Goal: Browse casually: Explore the website without a specific task or goal

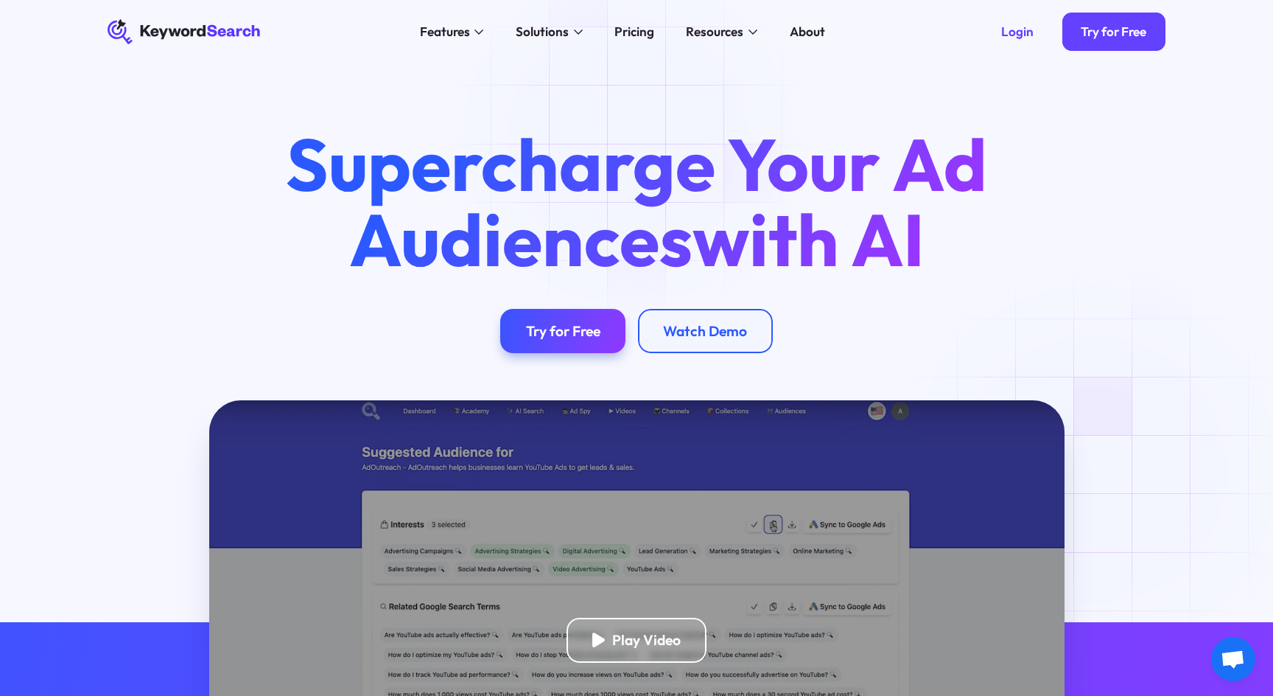
click at [598, 169] on h1 "Supercharge Your Ad Audiences with AI" at bounding box center [636, 202] width 761 height 150
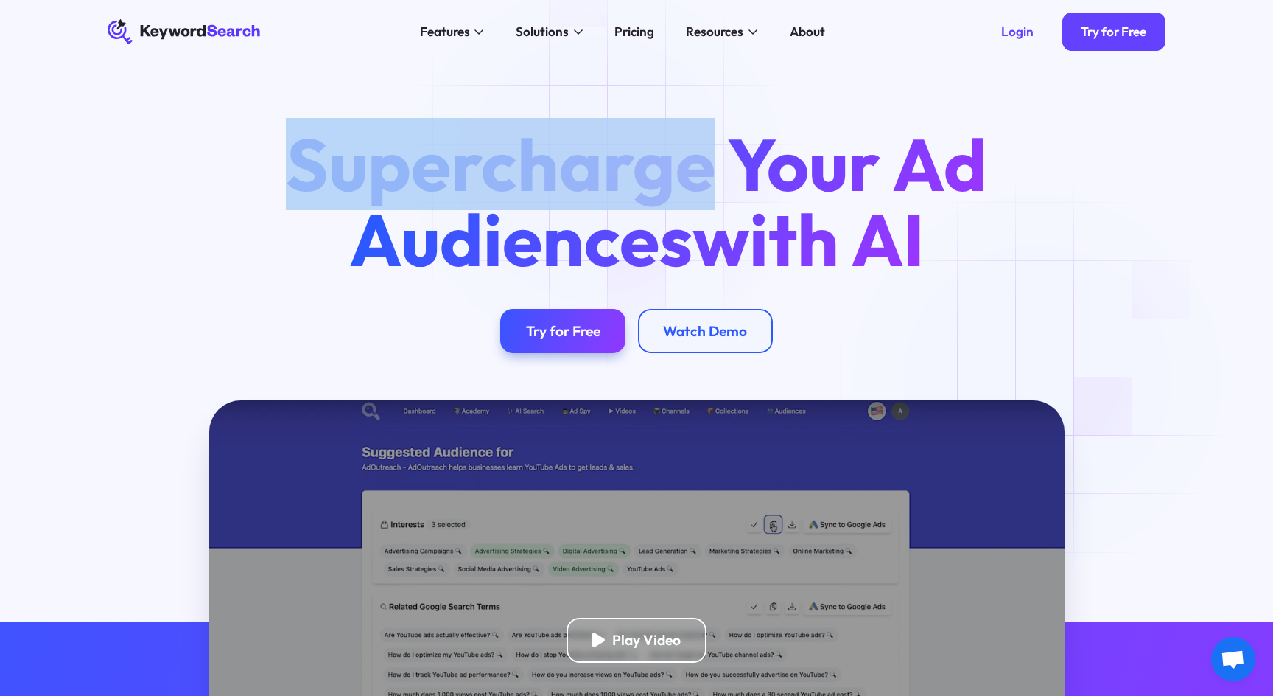
click at [598, 169] on h1 "Supercharge Your Ad Audiences with AI" at bounding box center [636, 202] width 761 height 150
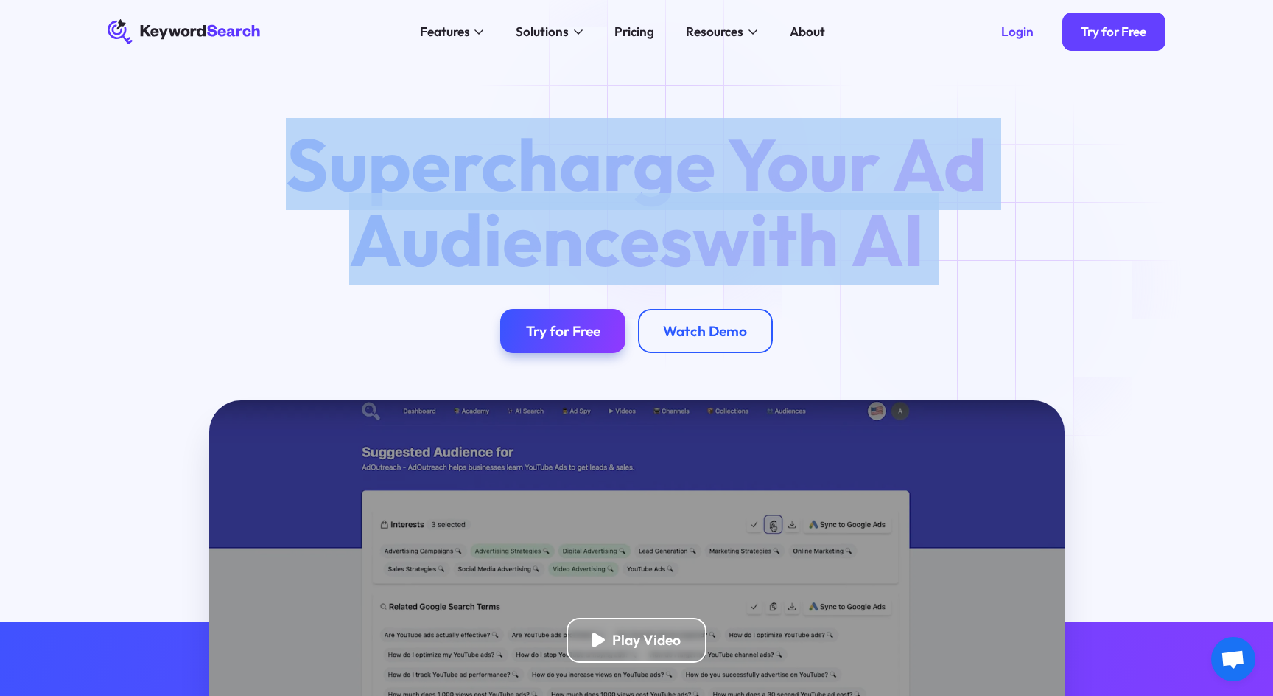
click at [666, 166] on h1 "Supercharge Your Ad Audiences with AI" at bounding box center [636, 202] width 761 height 150
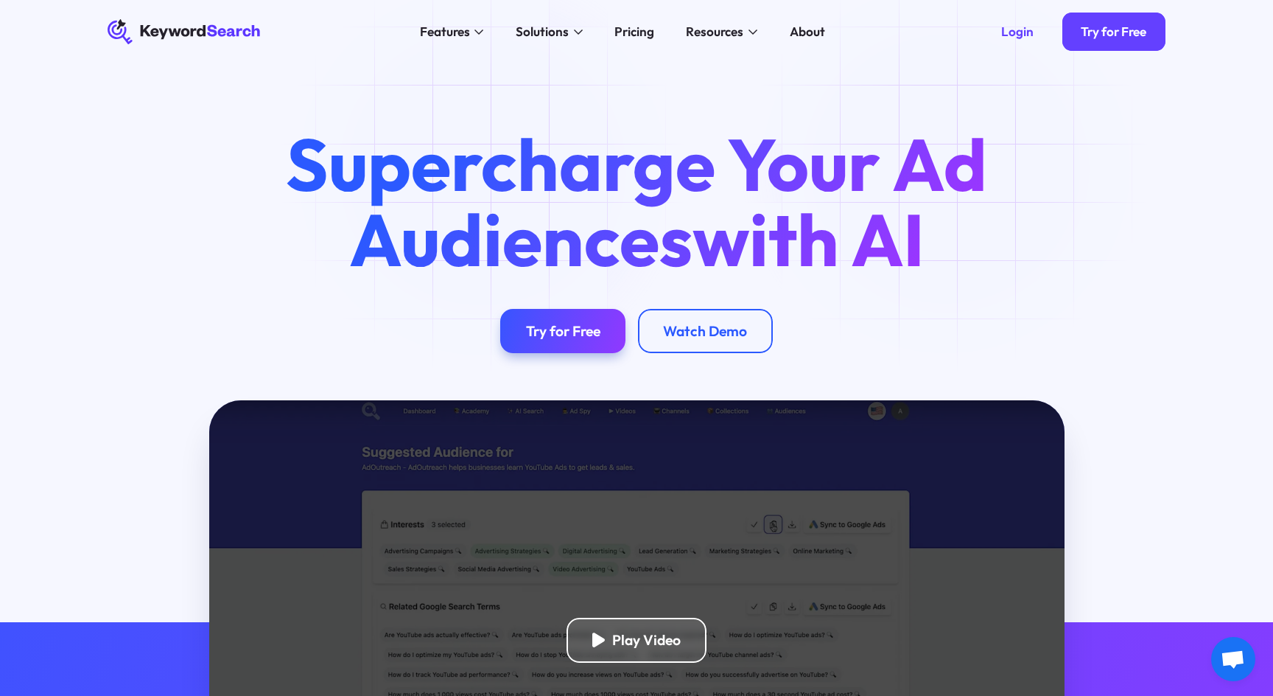
click at [483, 171] on h1 "Supercharge Your Ad Audiences with AI" at bounding box center [636, 202] width 761 height 150
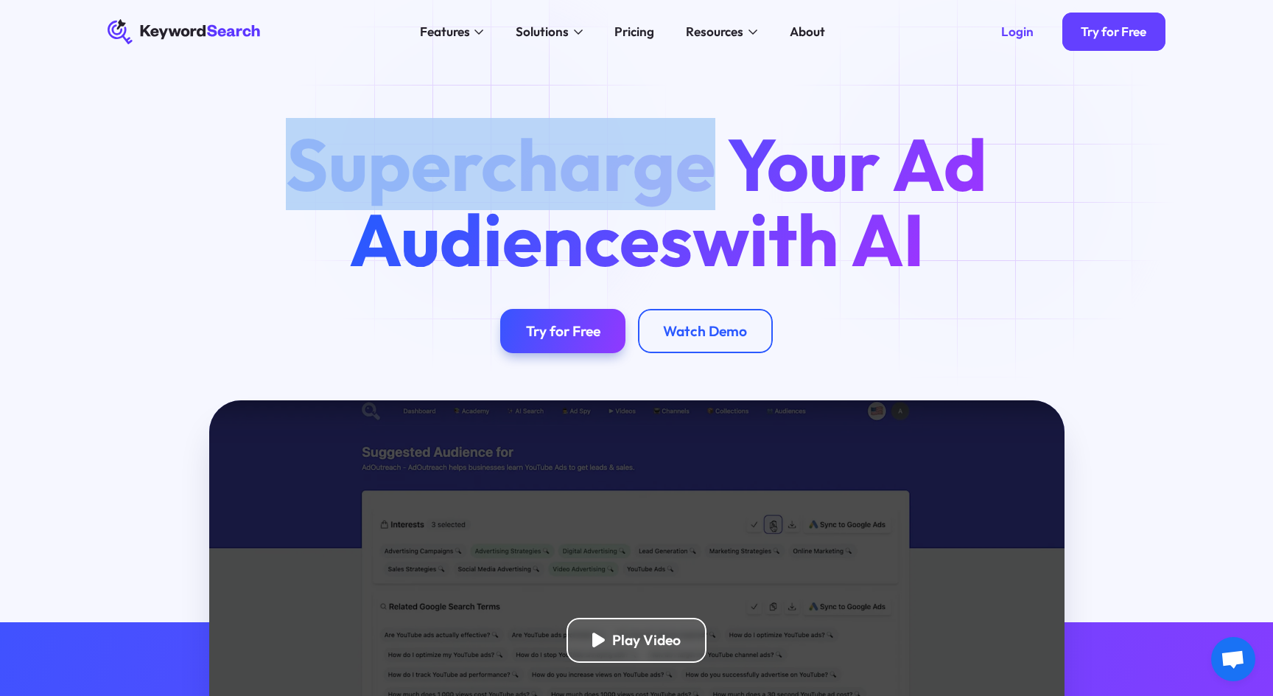
click at [483, 171] on h1 "Supercharge Your Ad Audiences with AI" at bounding box center [636, 202] width 761 height 150
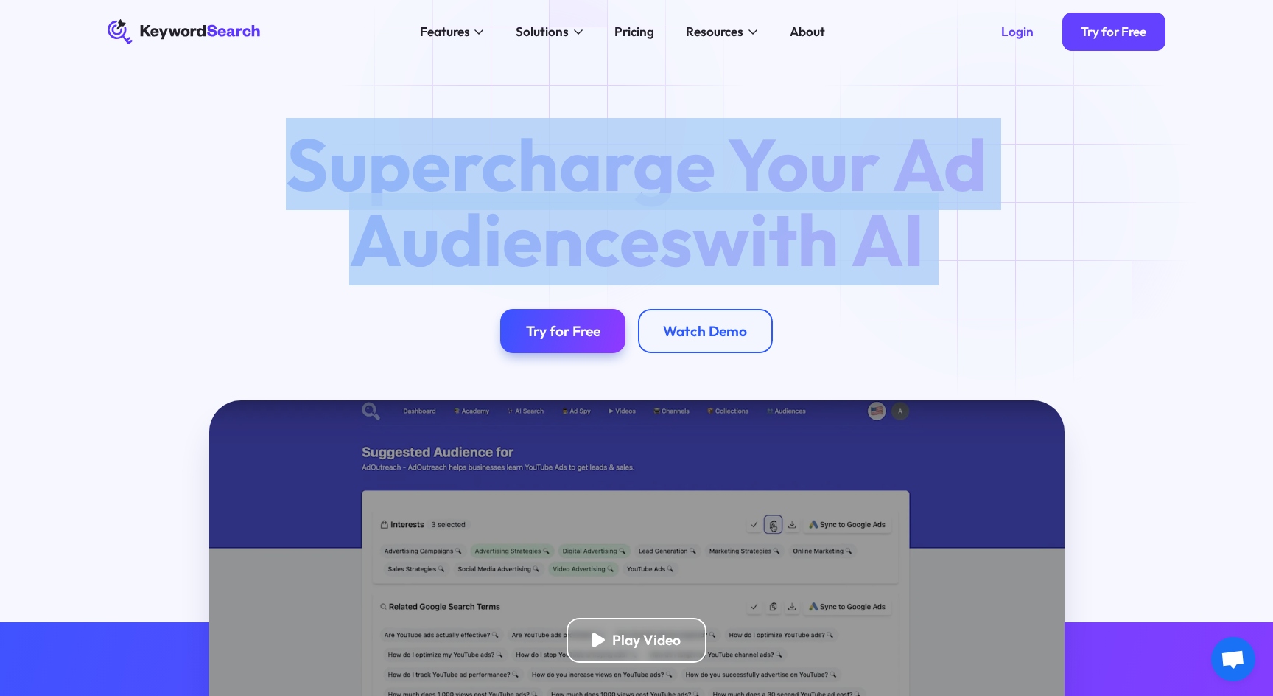
click at [542, 127] on h1 "Supercharge Your Ad Audiences with AI" at bounding box center [636, 202] width 761 height 150
